Goal: Task Accomplishment & Management: Use online tool/utility

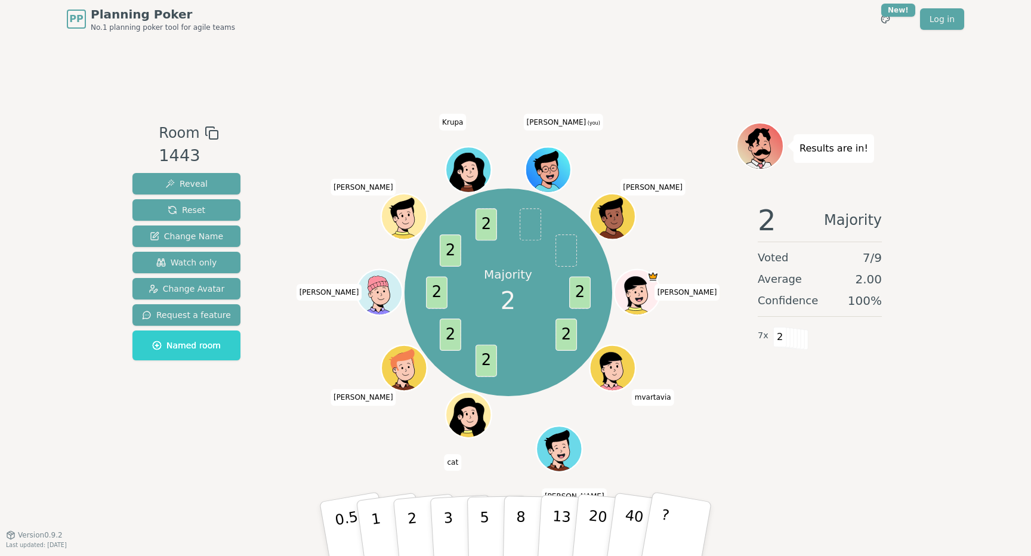
click at [794, 49] on div "Room 1443 Reveal Reset Change Name Watch only Change Avatar Request a feature N…" at bounding box center [515, 286] width 775 height 496
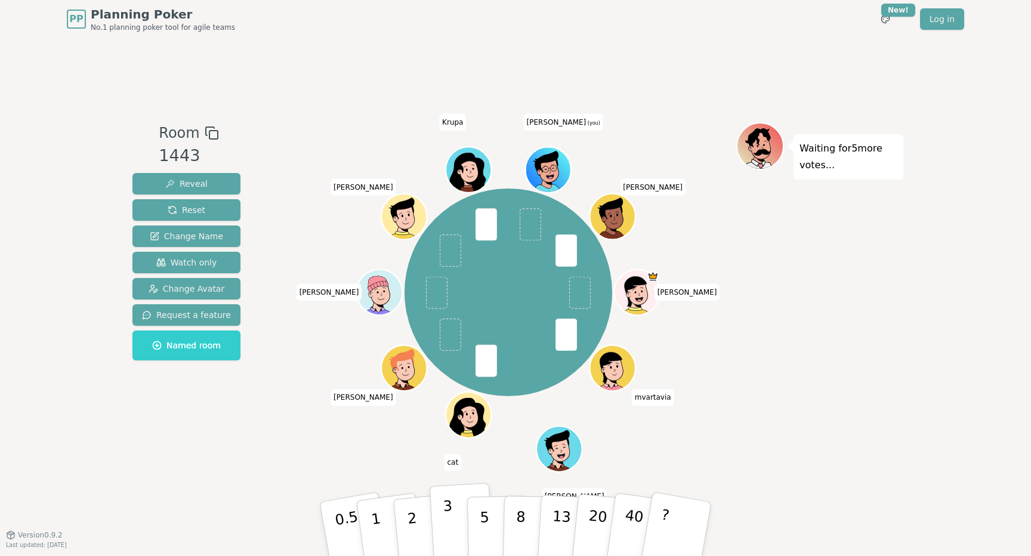
click at [445, 529] on p "3" at bounding box center [449, 529] width 13 height 65
click at [898, 279] on div "Waiting for 9 more votes..." at bounding box center [819, 286] width 167 height 328
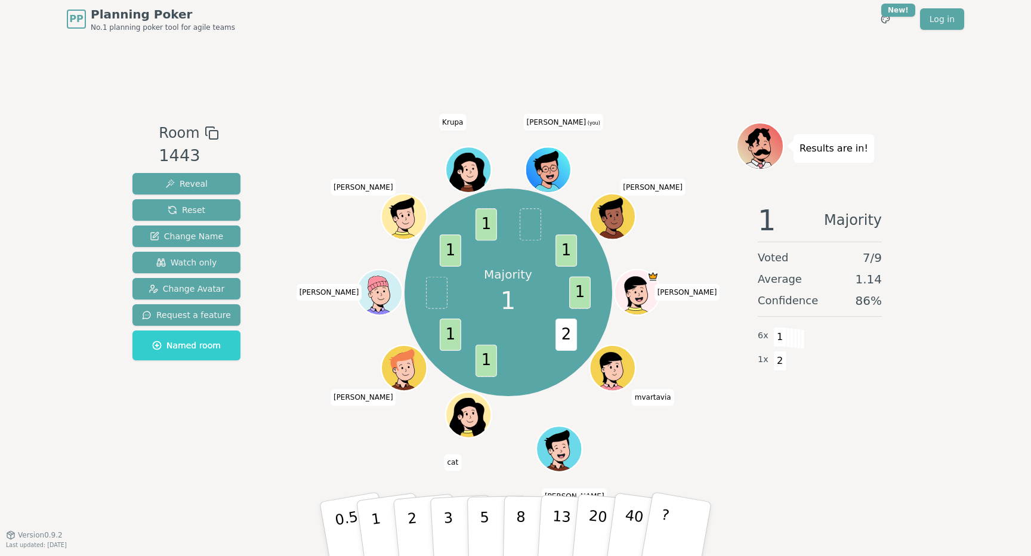
click at [386, 477] on div "Room 1443 Reveal Reset Change Name Watch only Change Avatar Request a feature N…" at bounding box center [515, 286] width 775 height 496
click at [380, 529] on button "1" at bounding box center [389, 529] width 71 height 97
click at [905, 468] on div "PP Planning Poker No.1 planning poker tool for agile teams Toggle theme New! Lo…" at bounding box center [515, 278] width 1031 height 556
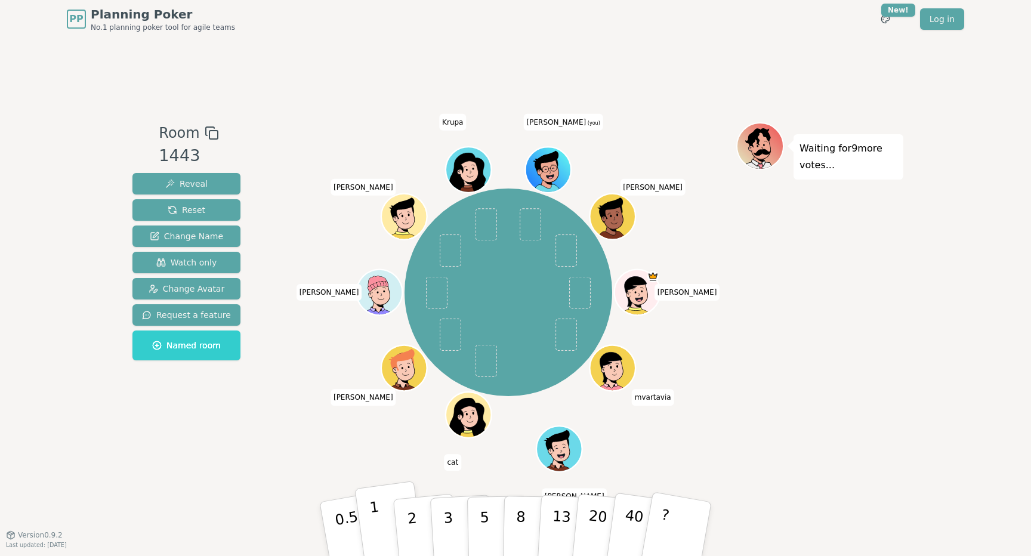
click at [379, 519] on button "1" at bounding box center [389, 529] width 71 height 97
click at [381, 513] on button "1" at bounding box center [389, 529] width 71 height 97
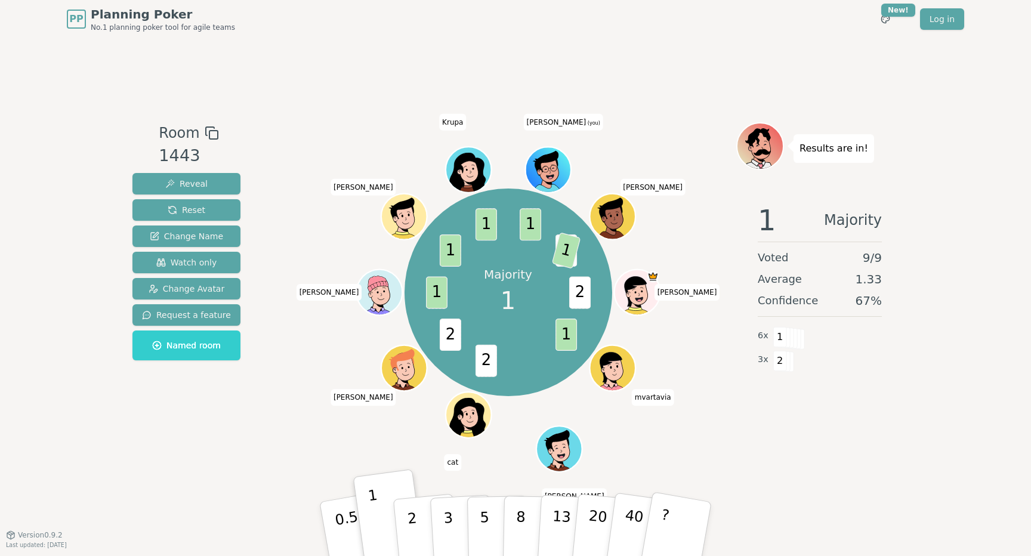
click at [658, 48] on div "Room 1443 Reveal Reset Change Name Watch only Change Avatar Request a feature N…" at bounding box center [515, 286] width 775 height 496
click at [742, 35] on div "PP Planning Poker No.1 planning poker tool for agile teams Toggle theme New! Lo…" at bounding box center [515, 19] width 897 height 38
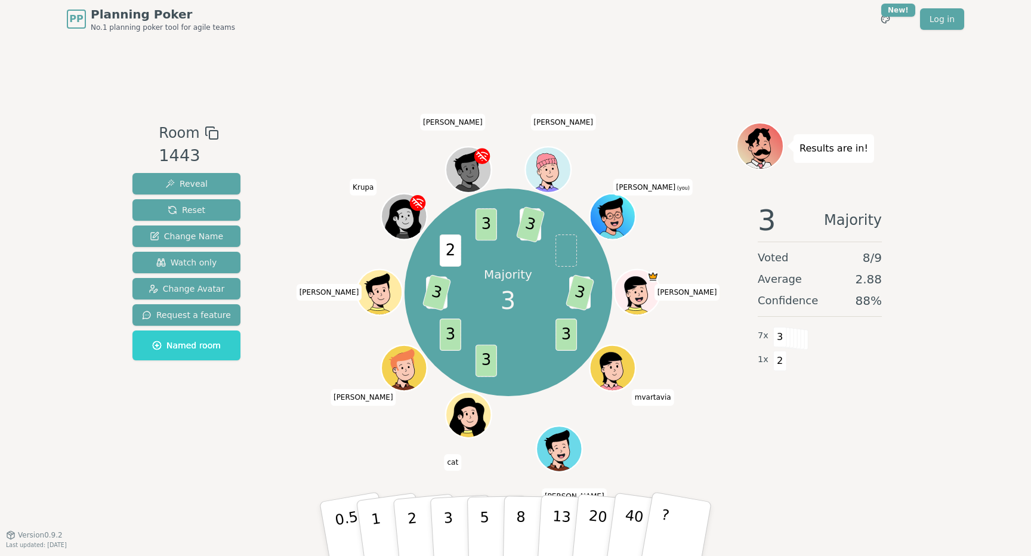
click at [952, 260] on div "PP Planning Poker No.1 planning poker tool for agile teams Toggle theme New! Lo…" at bounding box center [515, 278] width 1031 height 556
